Goal: Check status: Check status

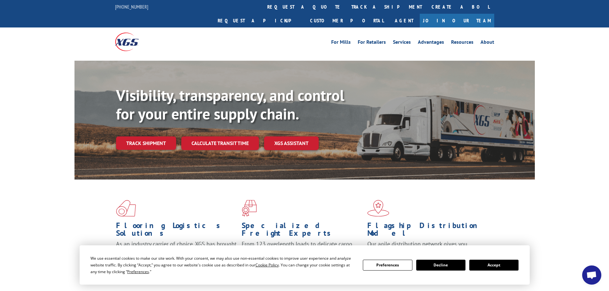
click at [150, 138] on div "Visibility, transparency, and control for your entire supply chain. Track shipm…" at bounding box center [325, 130] width 419 height 89
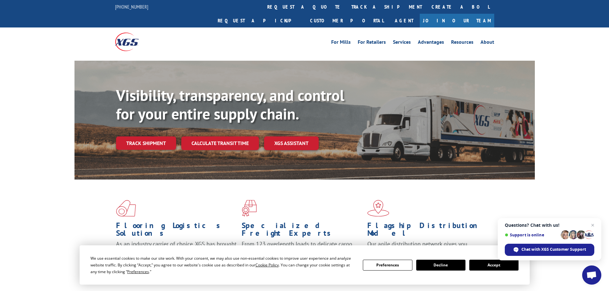
click at [476, 265] on button "Accept" at bounding box center [493, 265] width 49 height 11
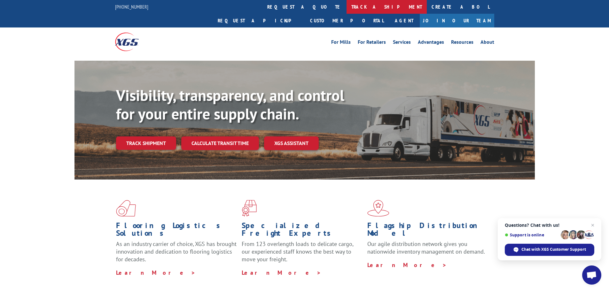
click at [346, 5] on link "track a shipment" at bounding box center [386, 7] width 80 height 14
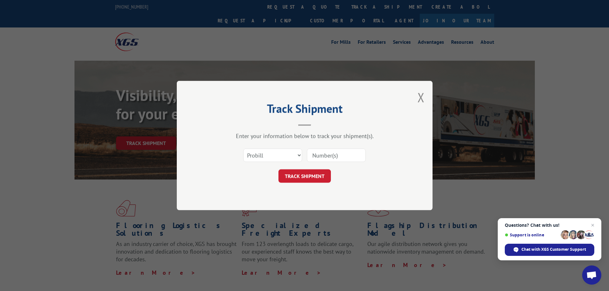
click at [325, 159] on input at bounding box center [336, 155] width 59 height 13
paste input "17027491"
type input "17027491"
click button "TRACK SHIPMENT" at bounding box center [304, 175] width 52 height 13
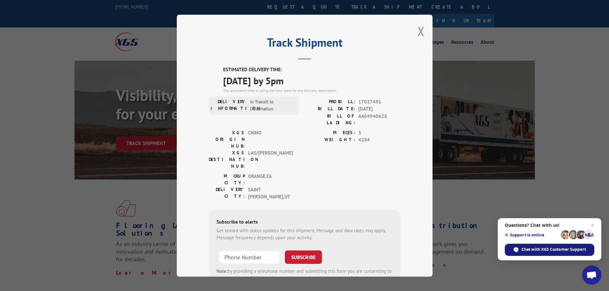
click at [551, 247] on span "Chat with XGS Customer Support" at bounding box center [553, 250] width 65 height 6
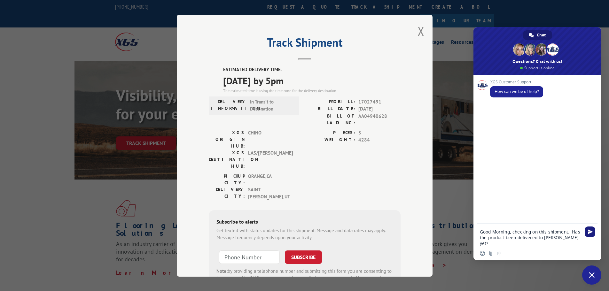
type textarea "Good Morning, checking on this shipment. Has the product been delivered to [PER…"
click at [588, 231] on span "Send" at bounding box center [590, 231] width 5 height 5
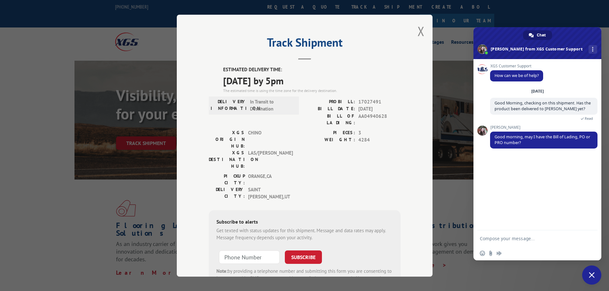
click at [492, 239] on textarea "Compose your message..." at bounding box center [530, 239] width 101 height 6
paste textarea "17027491"
type textarea "17027491"
click at [590, 240] on span "Send" at bounding box center [590, 238] width 5 height 5
